Goal: Navigation & Orientation: Find specific page/section

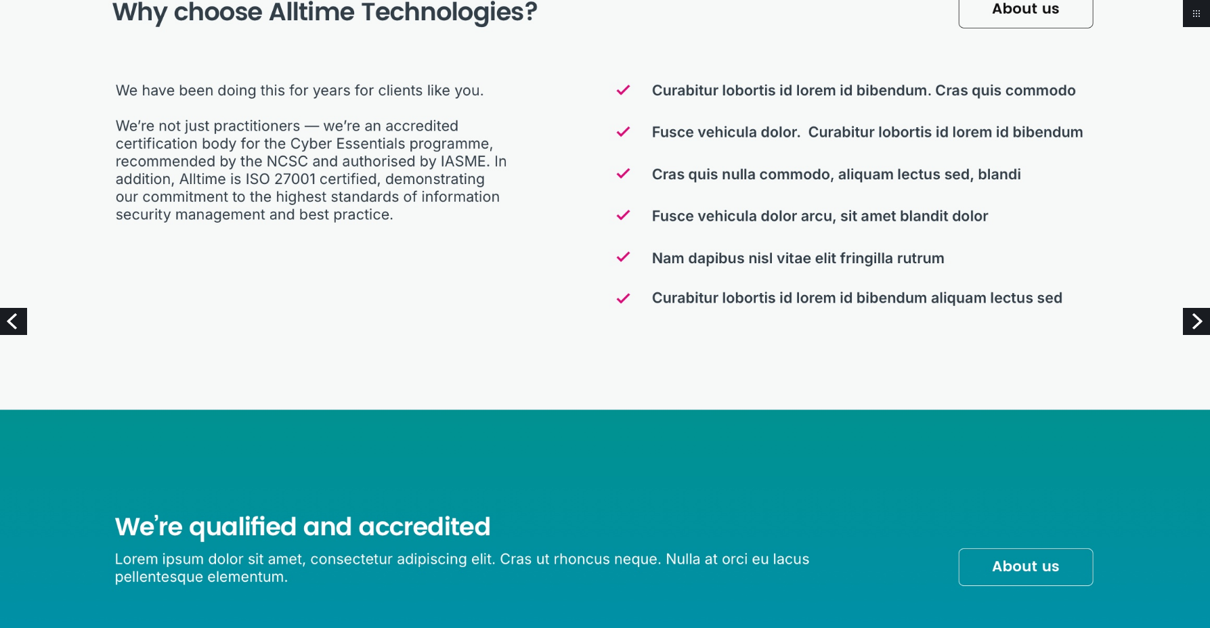
scroll to position [1558, 0]
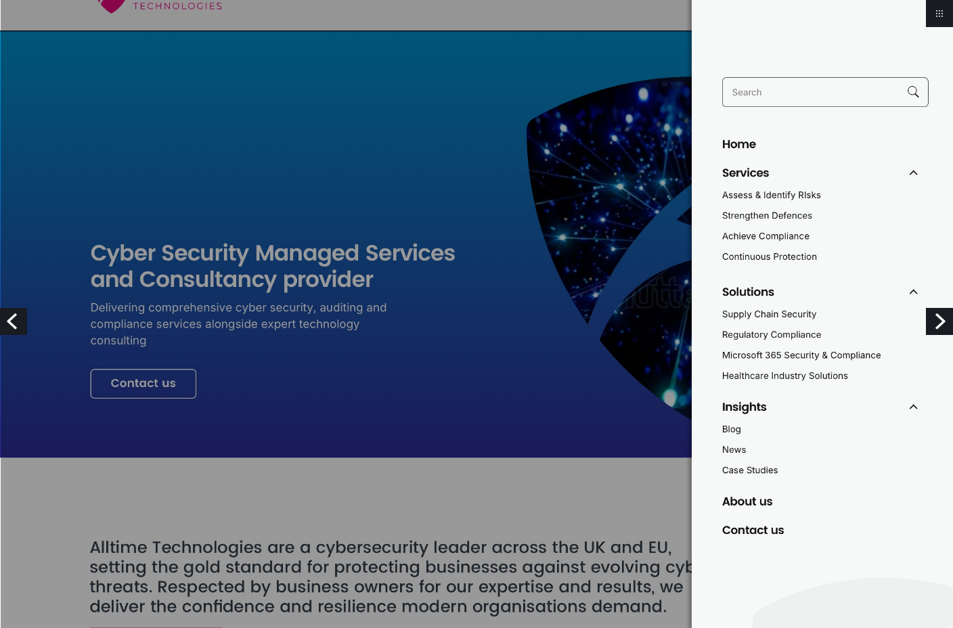
scroll to position [68, 0]
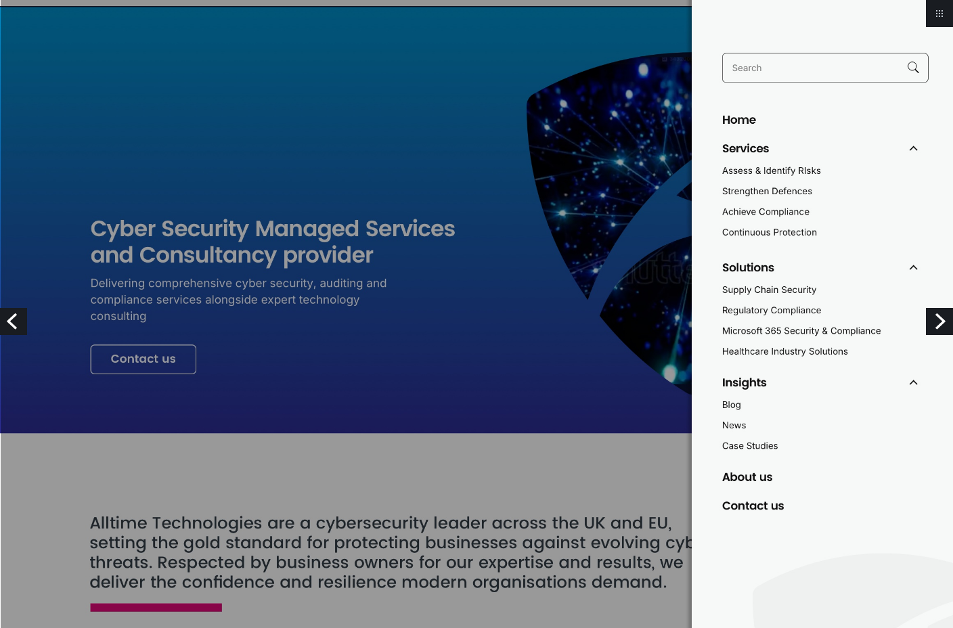
click at [584, 105] on img at bounding box center [476, 364] width 953 height 865
click at [500, 463] on img at bounding box center [476, 364] width 953 height 865
click at [431, 342] on img at bounding box center [476, 364] width 953 height 865
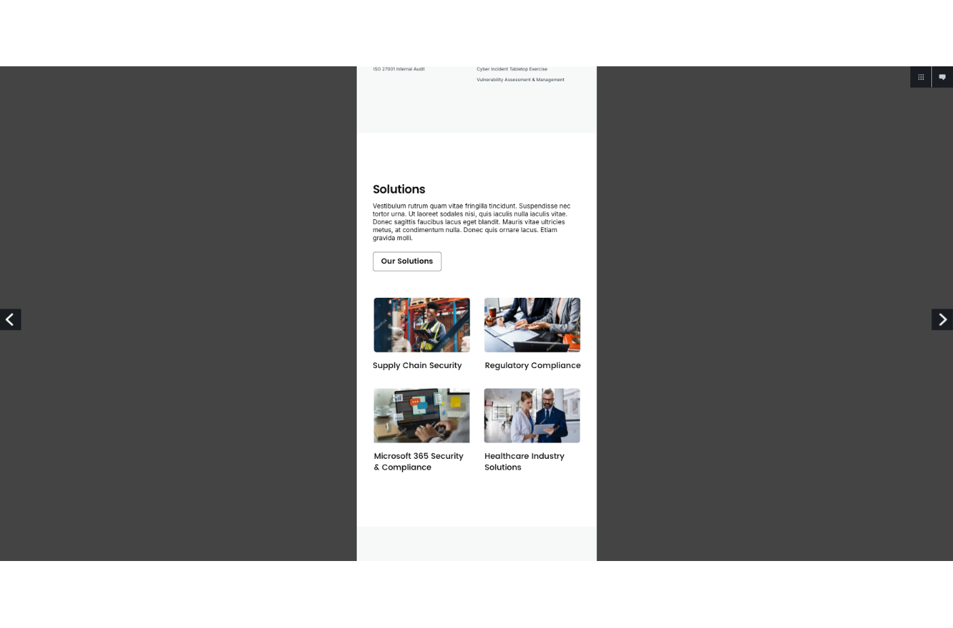
scroll to position [745, 0]
